Goal: Task Accomplishment & Management: Manage account settings

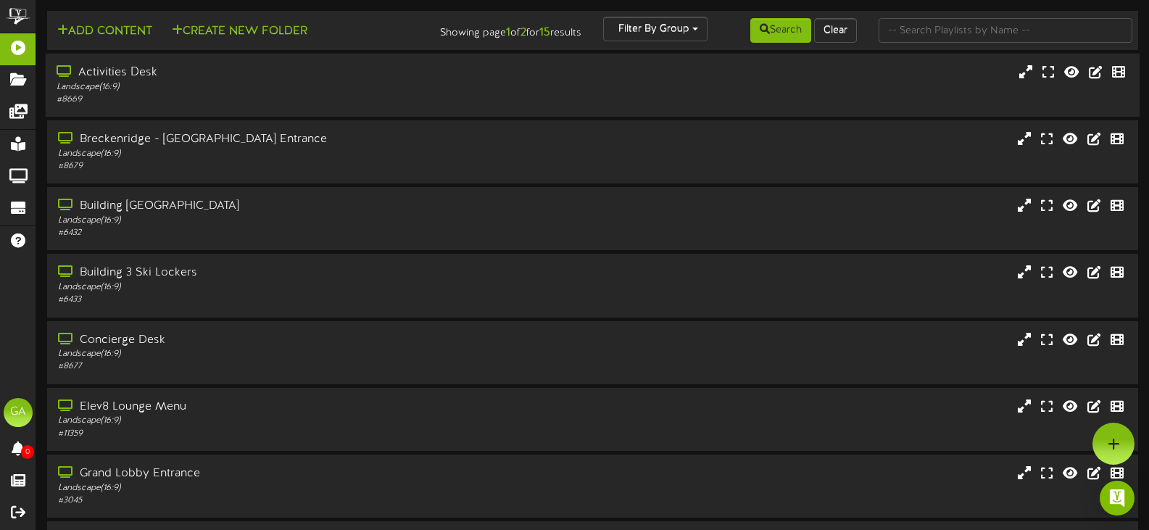
click at [191, 65] on div "Activities Desk" at bounding box center [274, 73] width 434 height 17
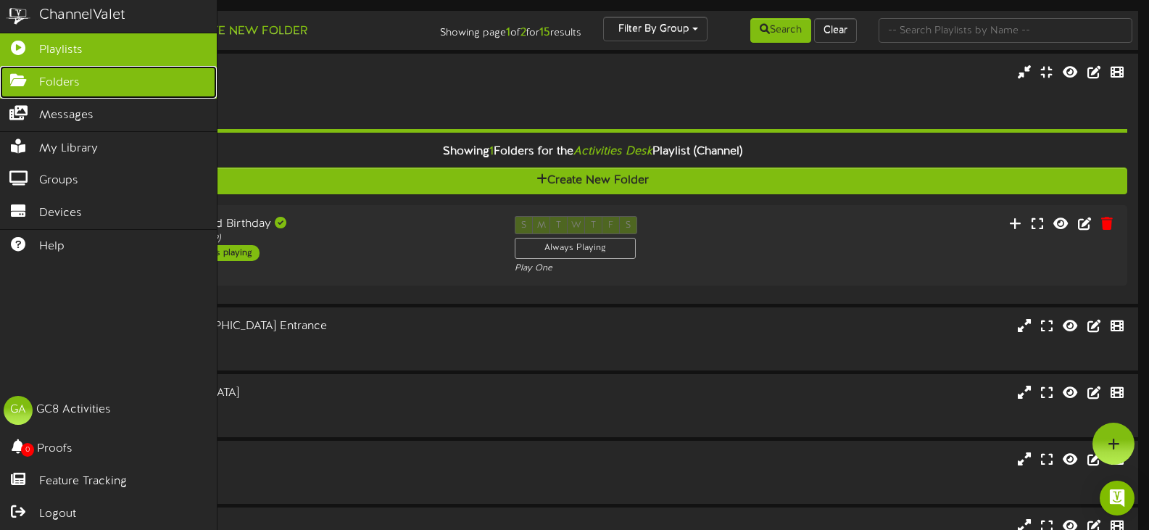
click at [51, 86] on span "Folders" at bounding box center [59, 83] width 41 height 17
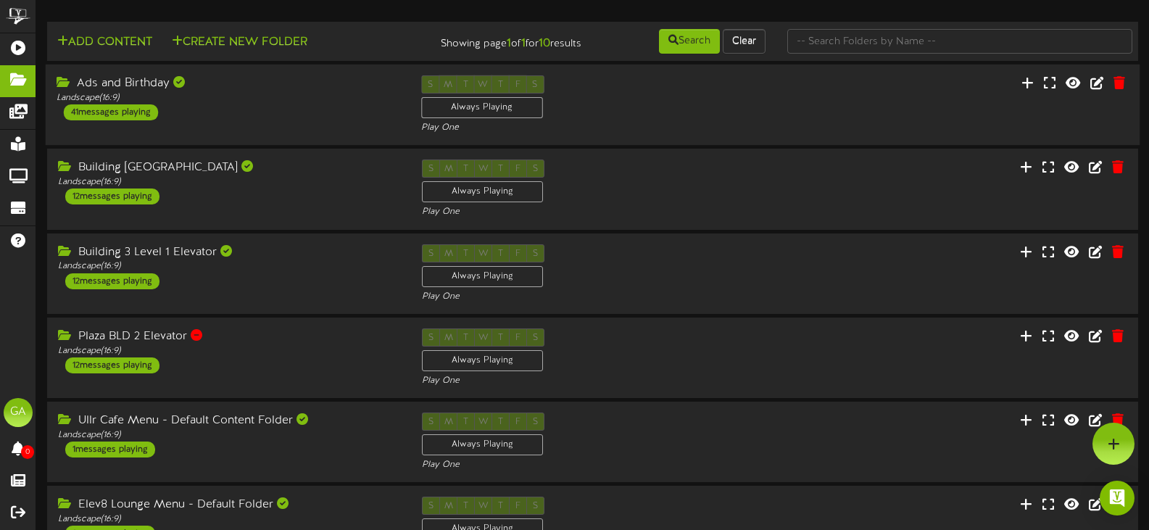
click at [263, 87] on div "Ads and Birthday" at bounding box center [228, 83] width 343 height 17
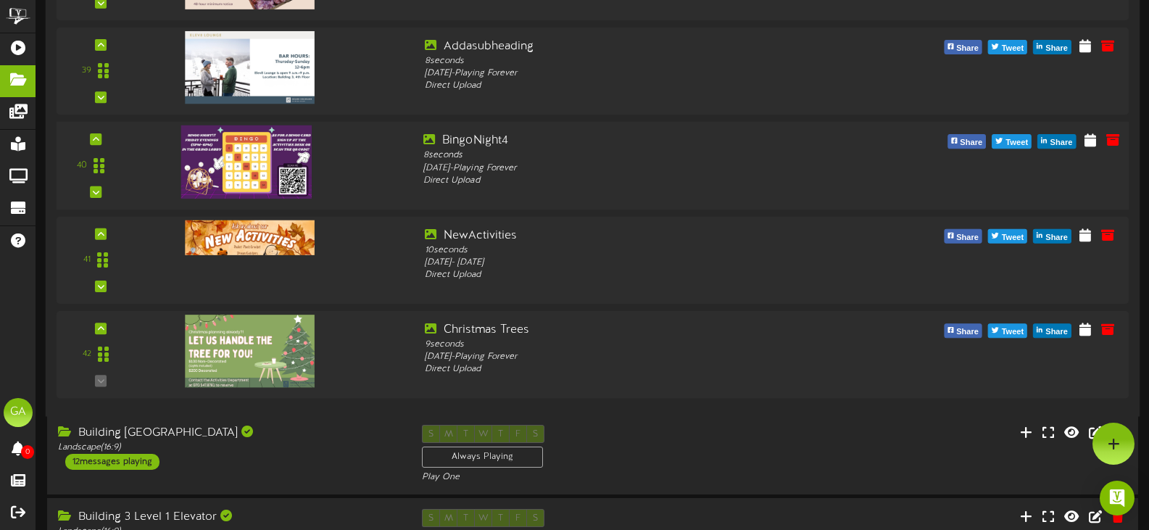
scroll to position [3698, 0]
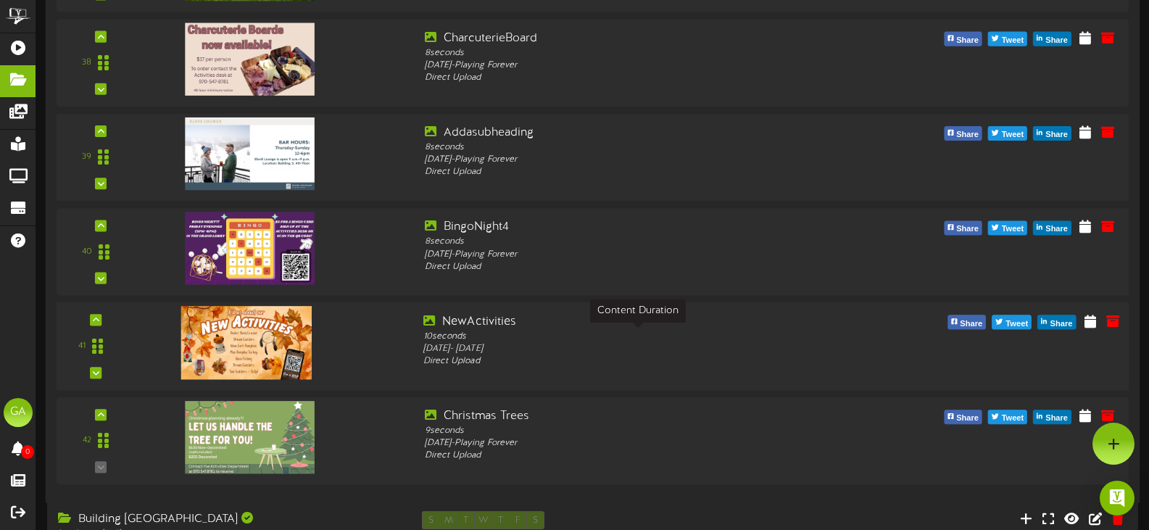
click at [645, 334] on div "10 seconds" at bounding box center [637, 336] width 429 height 12
click at [1093, 324] on icon at bounding box center [1090, 320] width 14 height 16
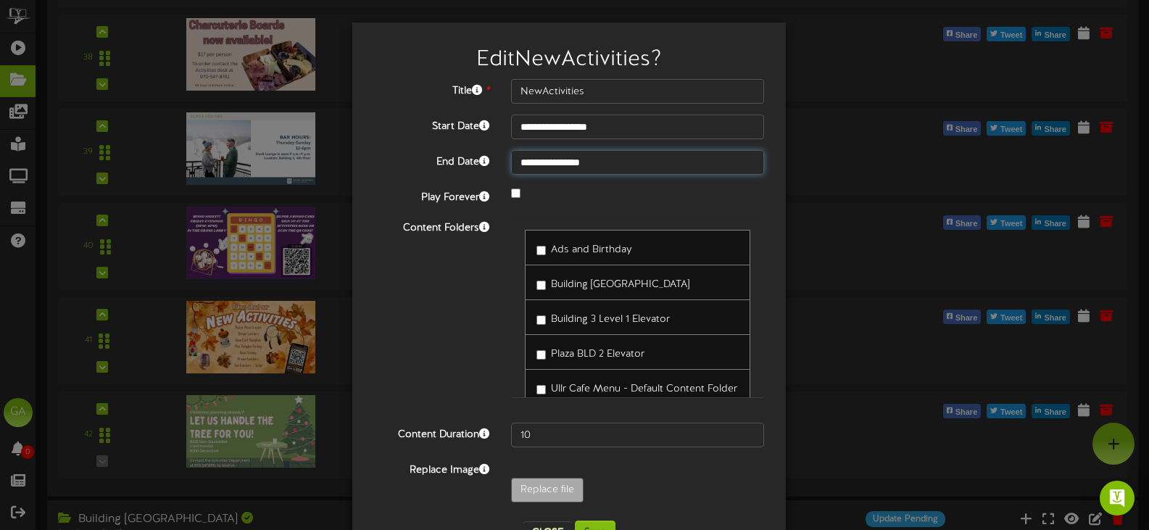
click at [568, 160] on input "**********" at bounding box center [637, 162] width 253 height 25
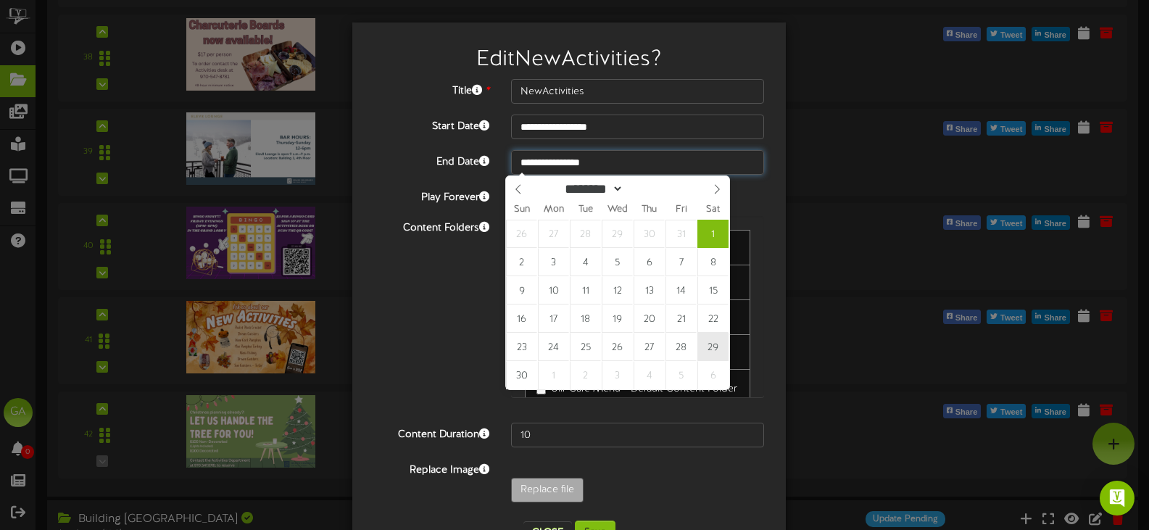
type input "**********"
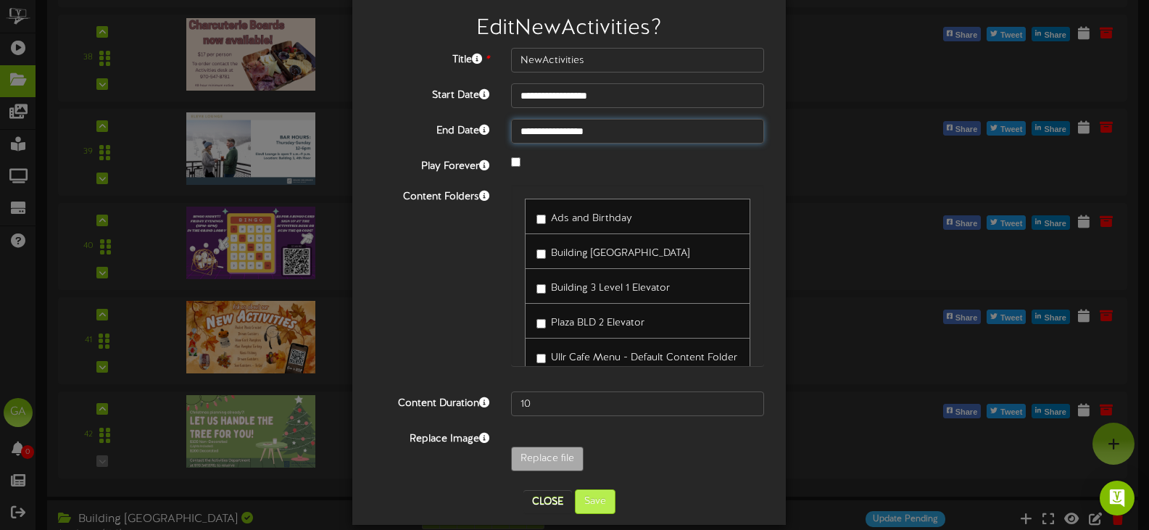
scroll to position [49, 0]
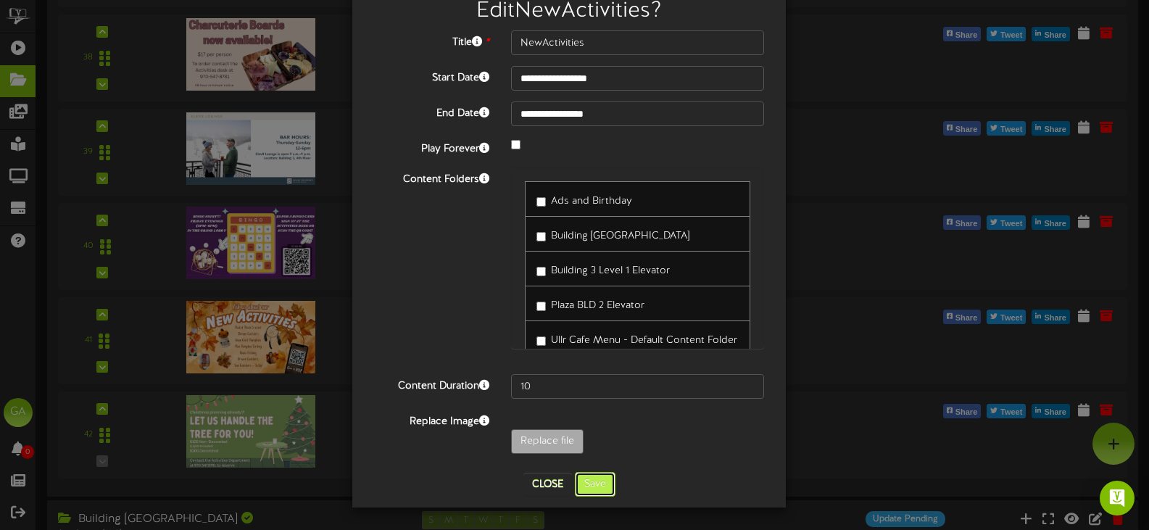
click at [600, 473] on button "Save" at bounding box center [595, 484] width 41 height 25
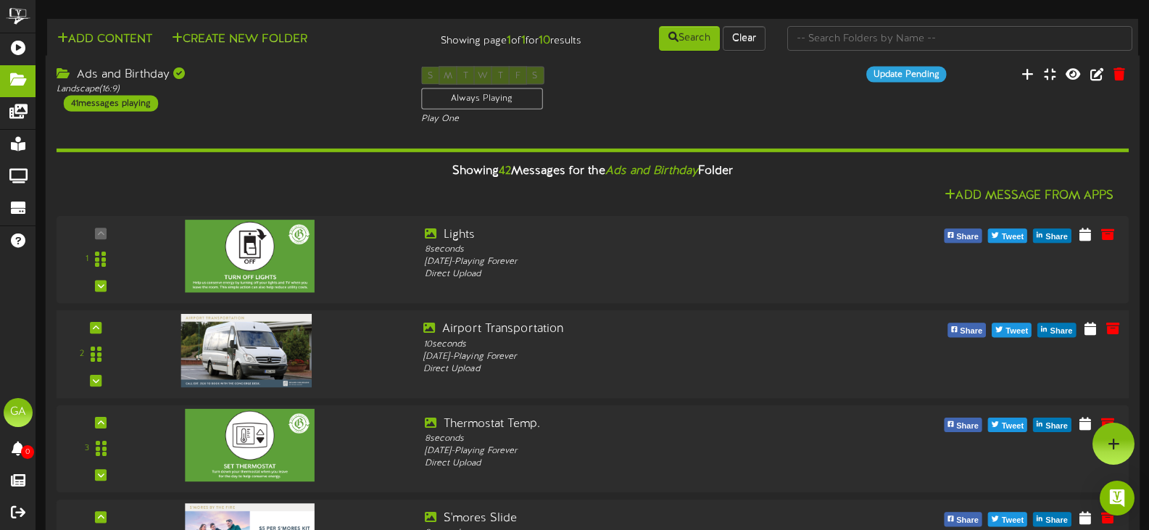
scroll to position [0, 0]
